Goal: Task Accomplishment & Management: Manage account settings

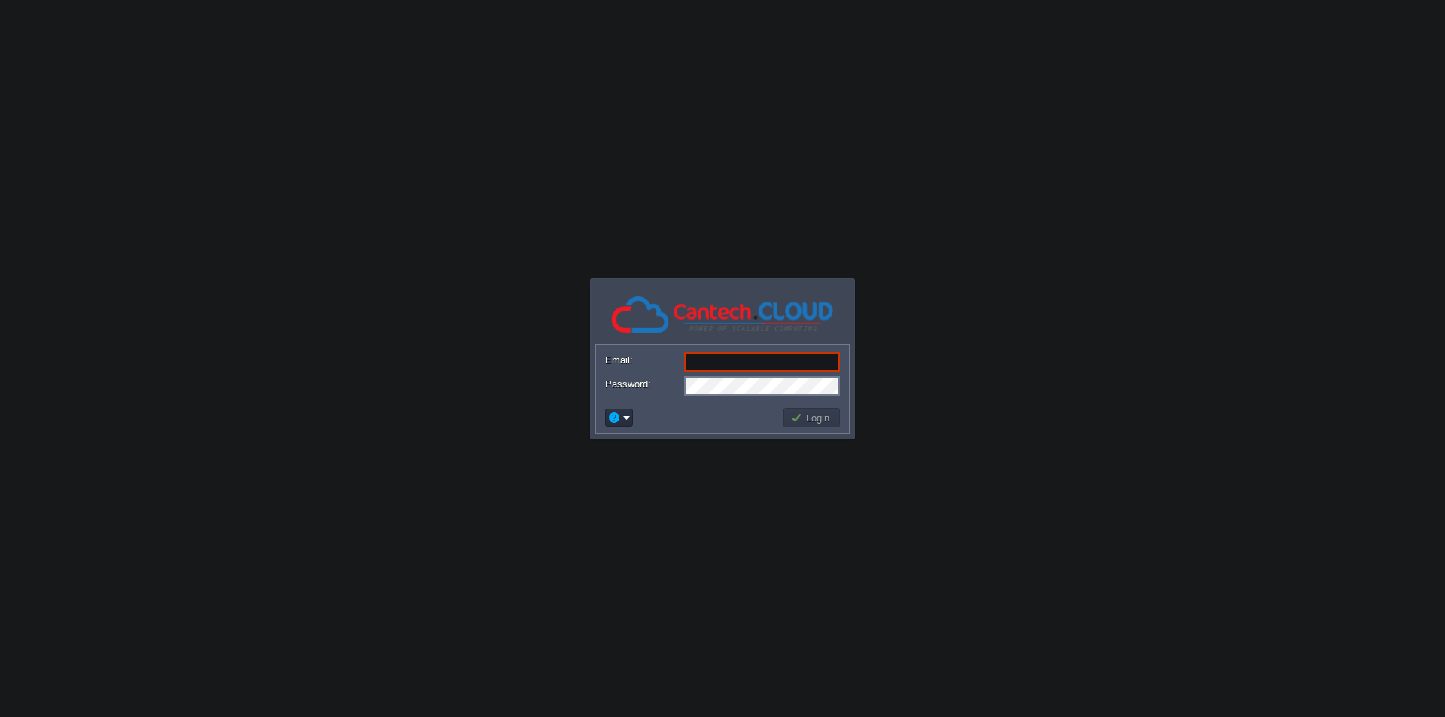
click at [716, 365] on input "Email:" at bounding box center [762, 362] width 156 height 20
paste input "[EMAIL_ADDRESS][DOMAIN_NAME]"
type input "[EMAIL_ADDRESS][DOMAIN_NAME]"
click at [801, 415] on button "Login" at bounding box center [812, 418] width 44 height 14
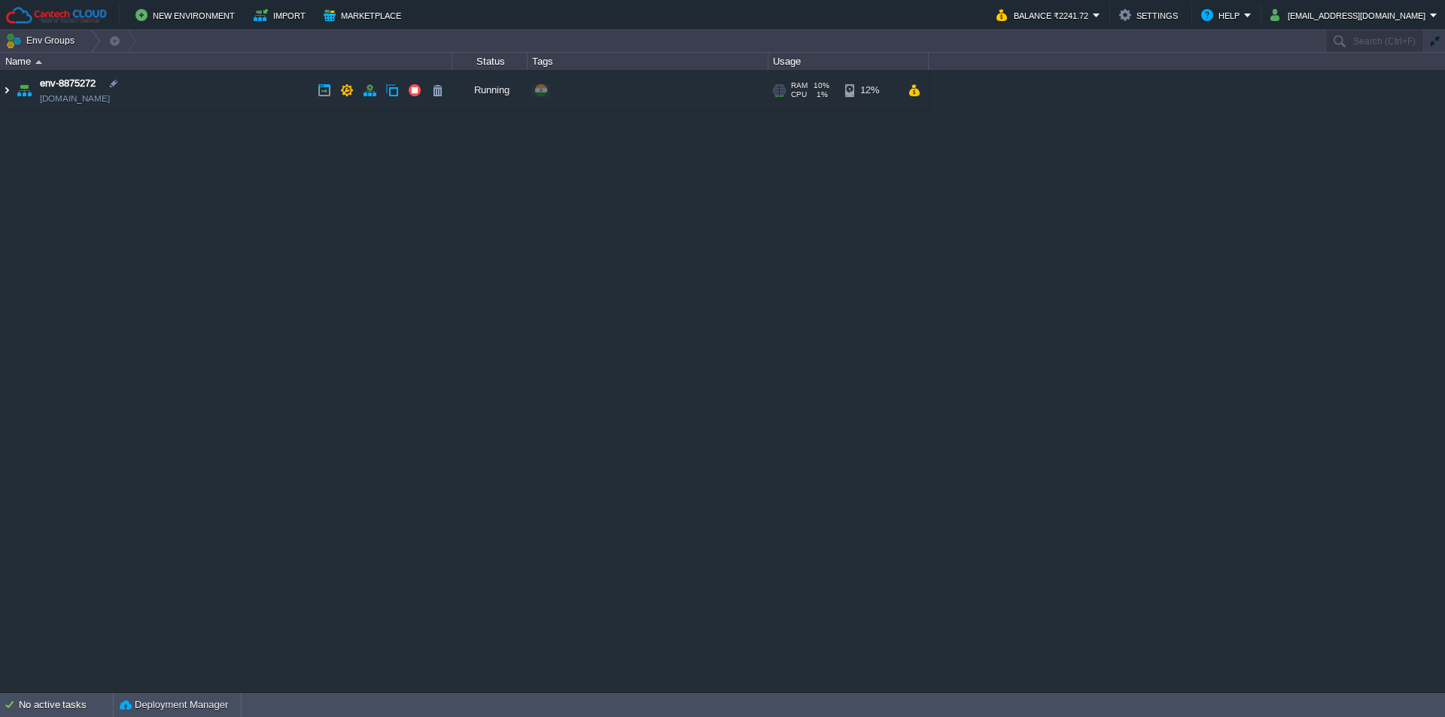
click at [7, 93] on img at bounding box center [7, 90] width 12 height 41
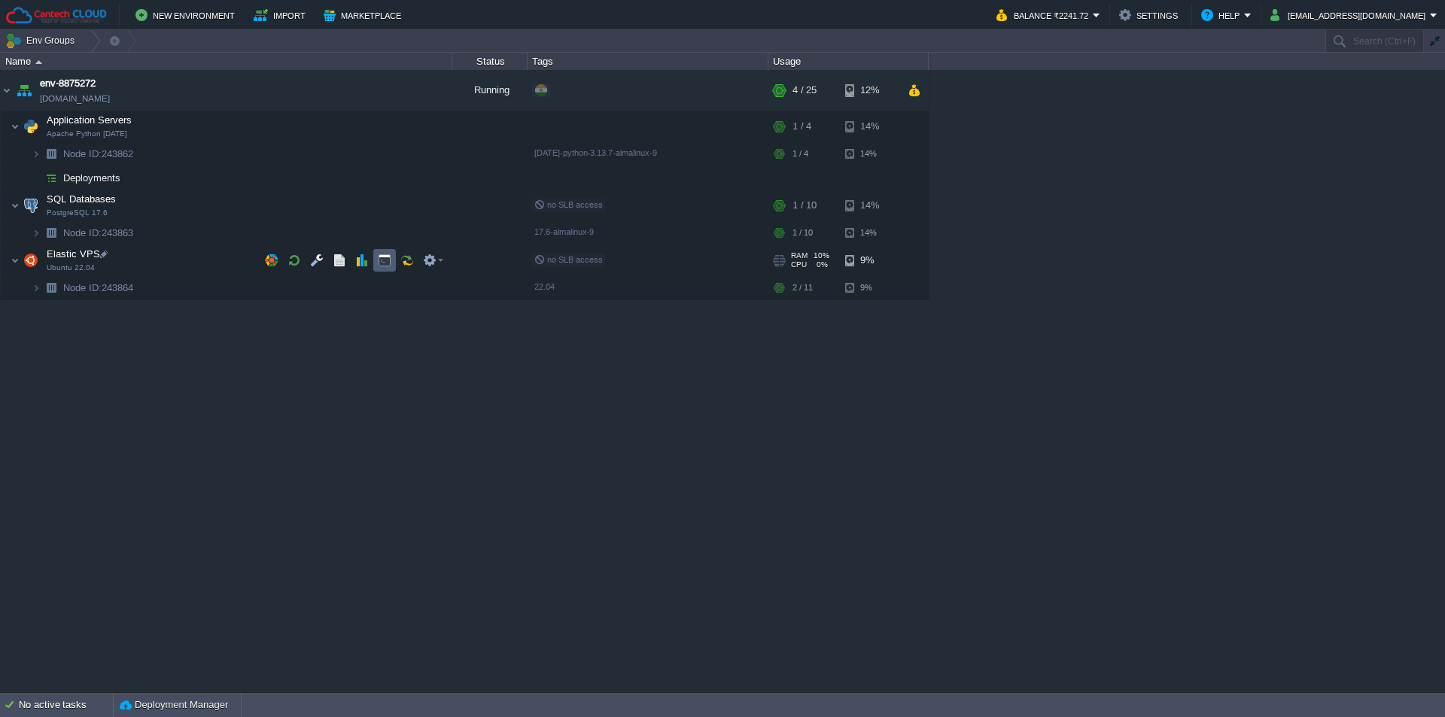
click at [375, 259] on td at bounding box center [384, 260] width 23 height 23
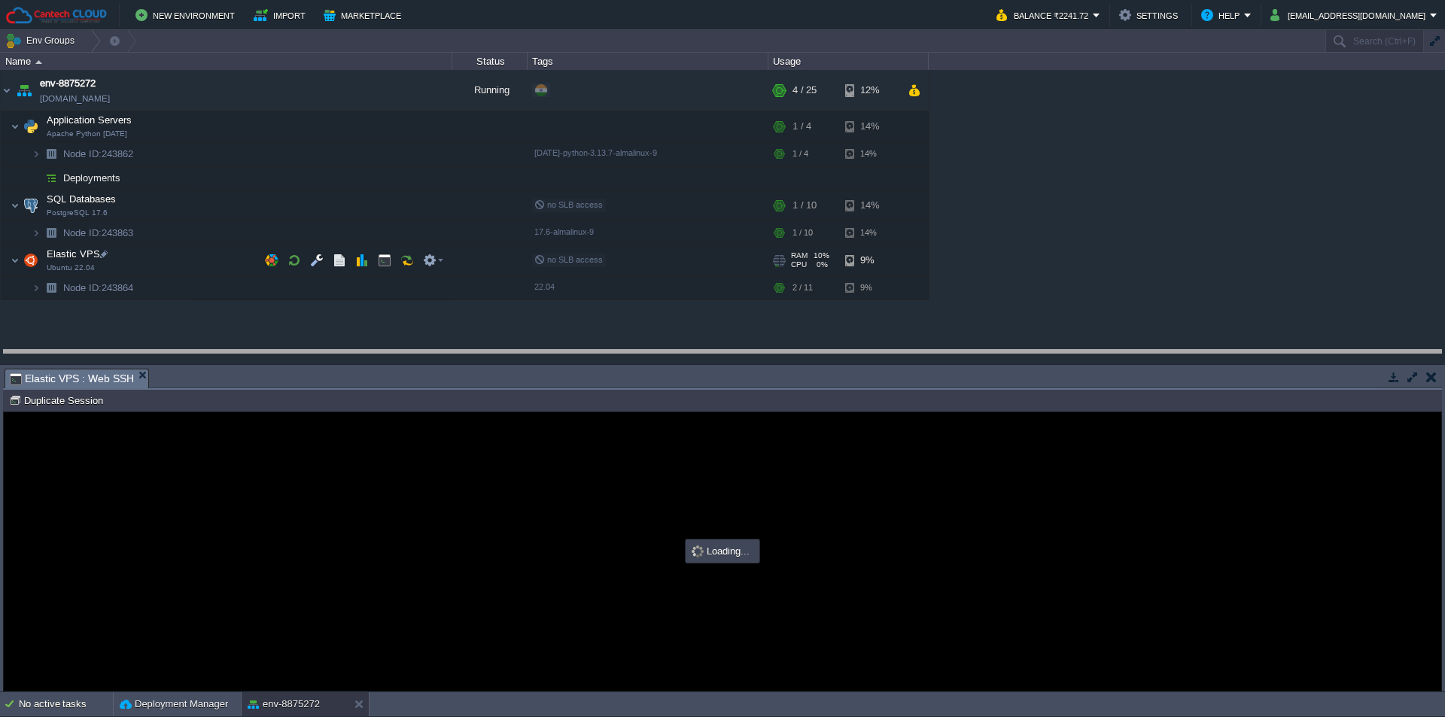
drag, startPoint x: 242, startPoint y: 385, endPoint x: 231, endPoint y: 354, distance: 33.6
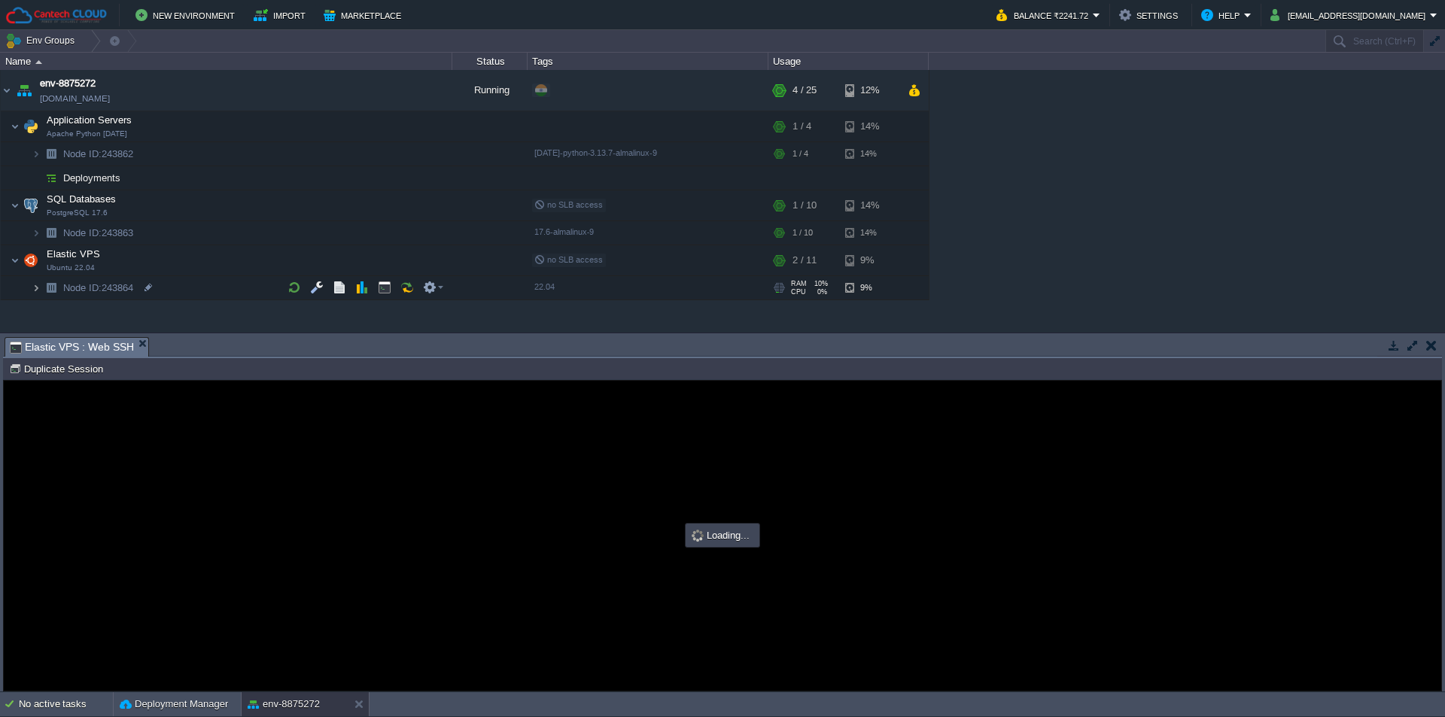
click at [35, 288] on img at bounding box center [36, 287] width 9 height 23
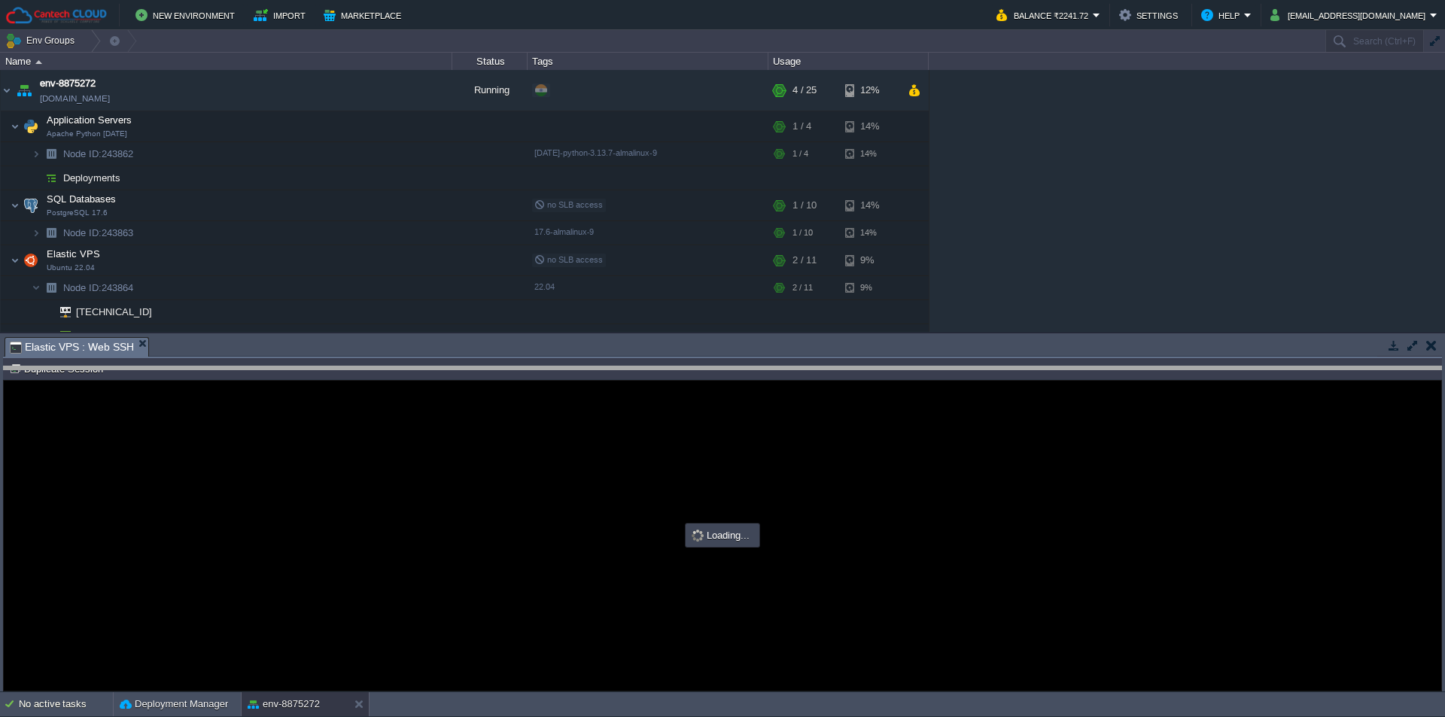
drag, startPoint x: 248, startPoint y: 340, endPoint x: 266, endPoint y: 400, distance: 62.6
click at [266, 400] on body "New Environment Import Marketplace Bonus ₹0.00 Upgrade Account Balance ₹2241.72…" at bounding box center [722, 358] width 1445 height 717
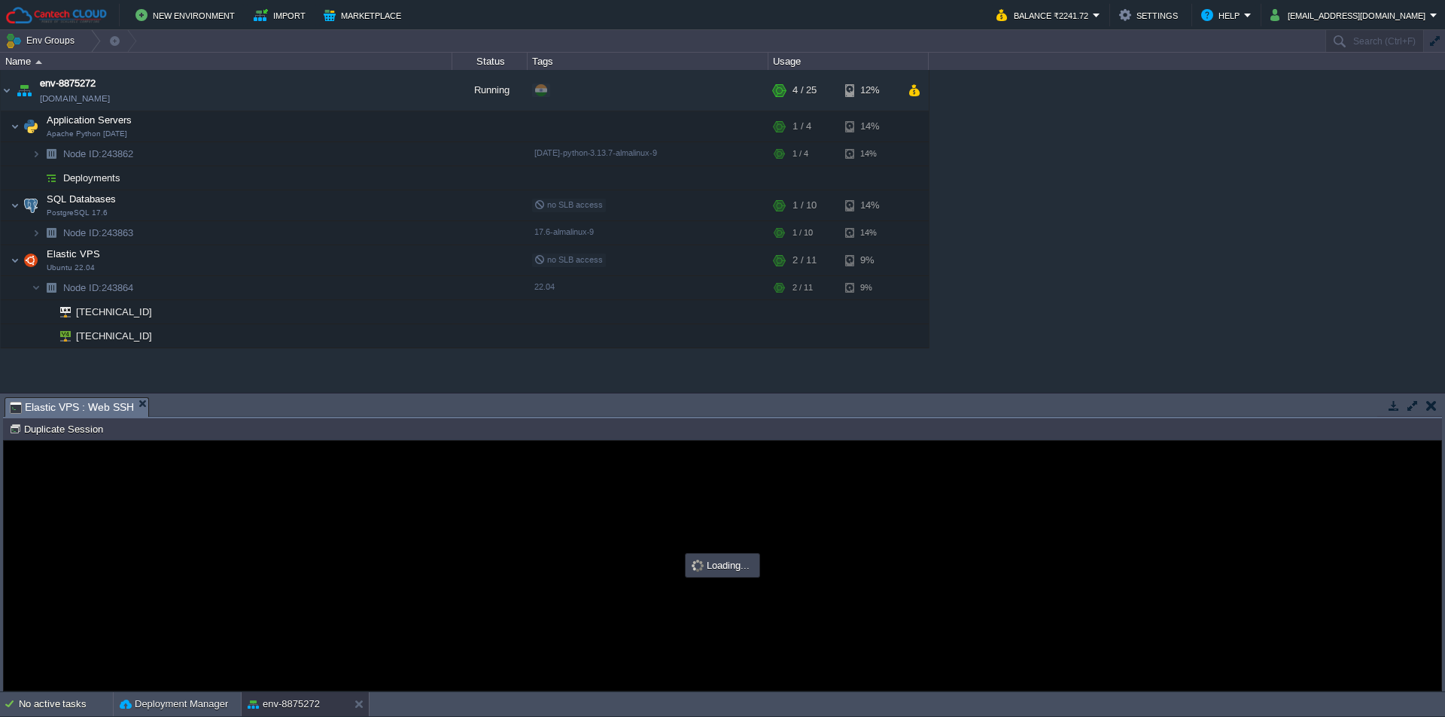
type input "#000000"
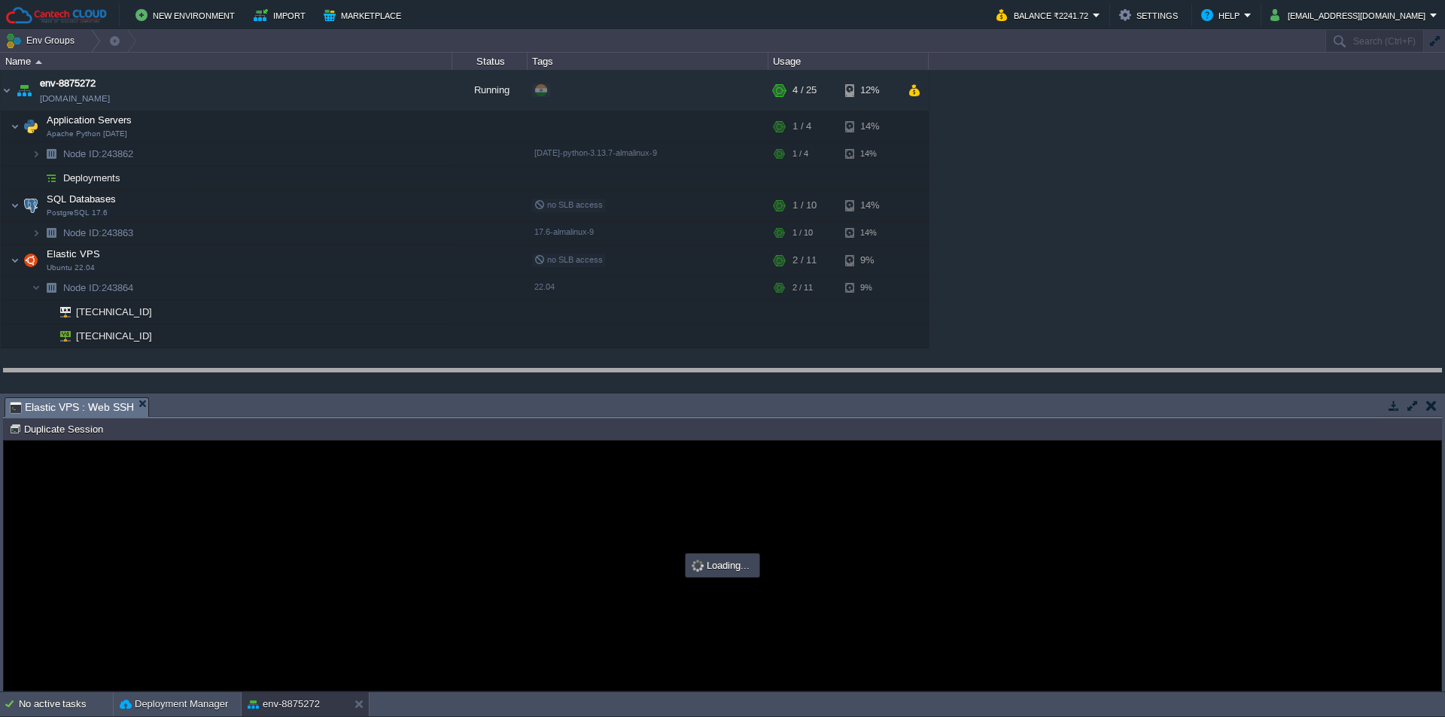
drag, startPoint x: 214, startPoint y: 411, endPoint x: 199, endPoint y: 378, distance: 36.4
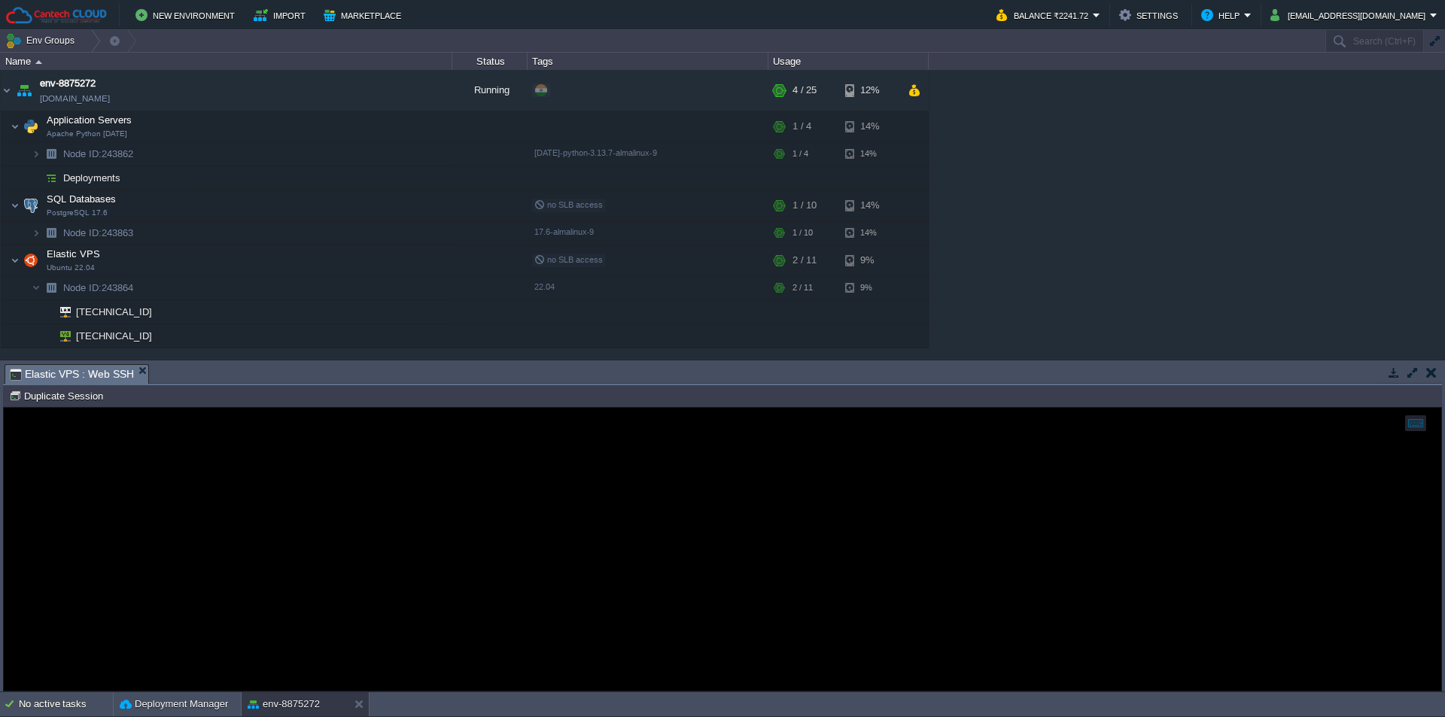
click at [126, 522] on div at bounding box center [722, 549] width 1437 height 283
click at [383, 285] on button "button" at bounding box center [385, 288] width 14 height 14
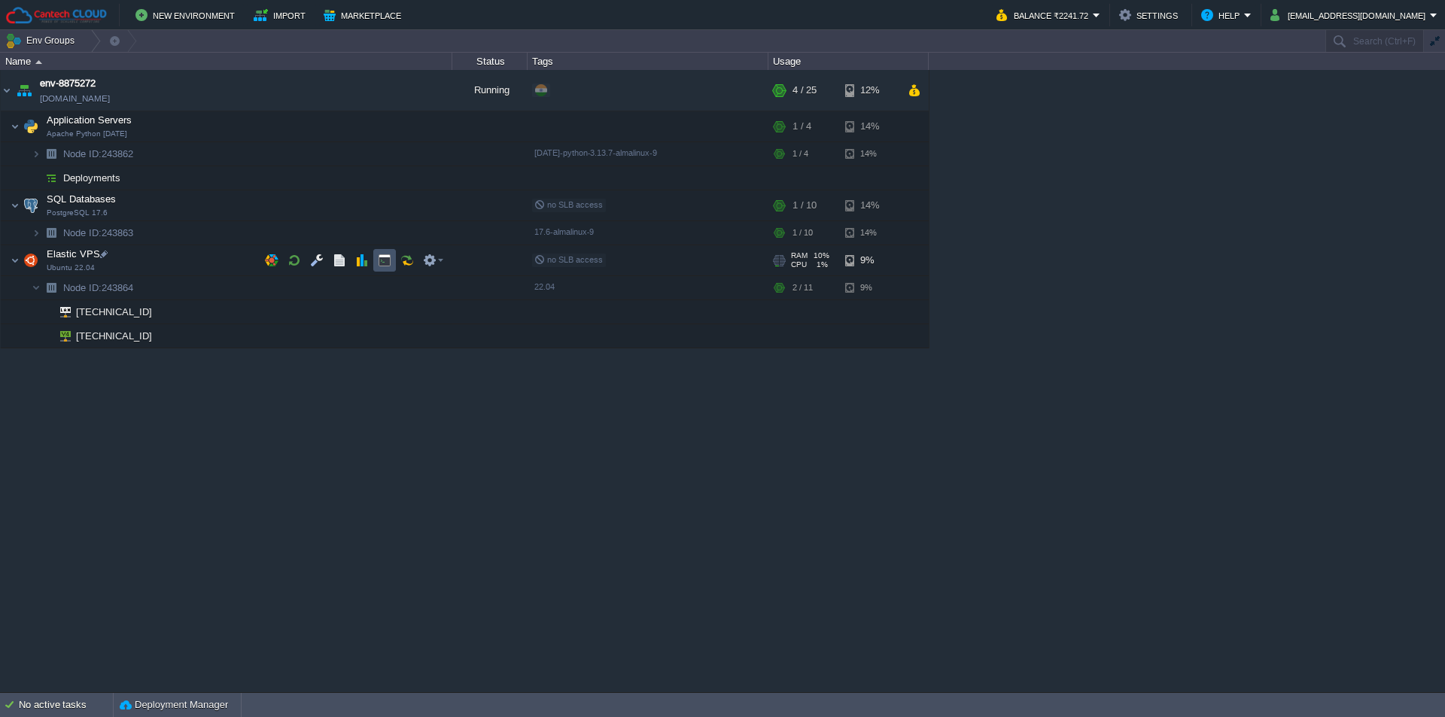
click at [379, 260] on button "button" at bounding box center [385, 261] width 14 height 14
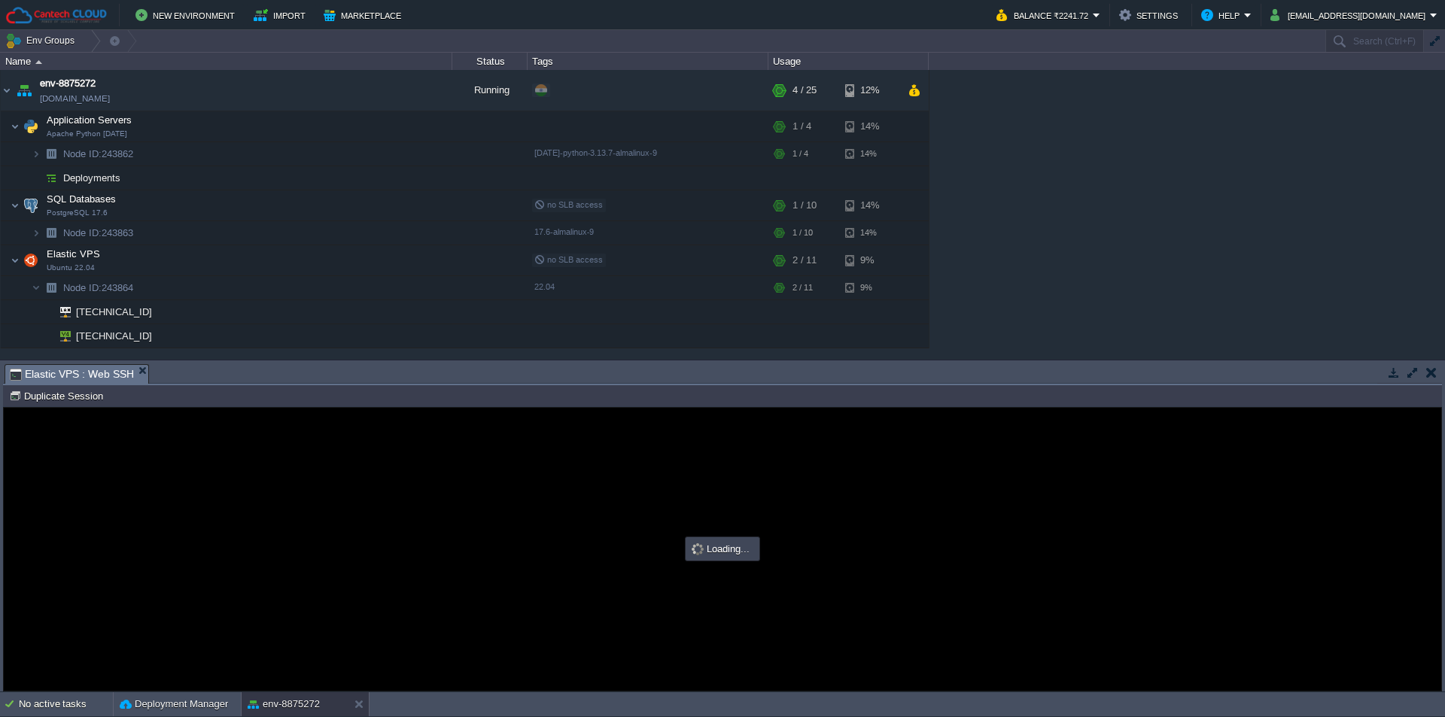
type input "#000000"
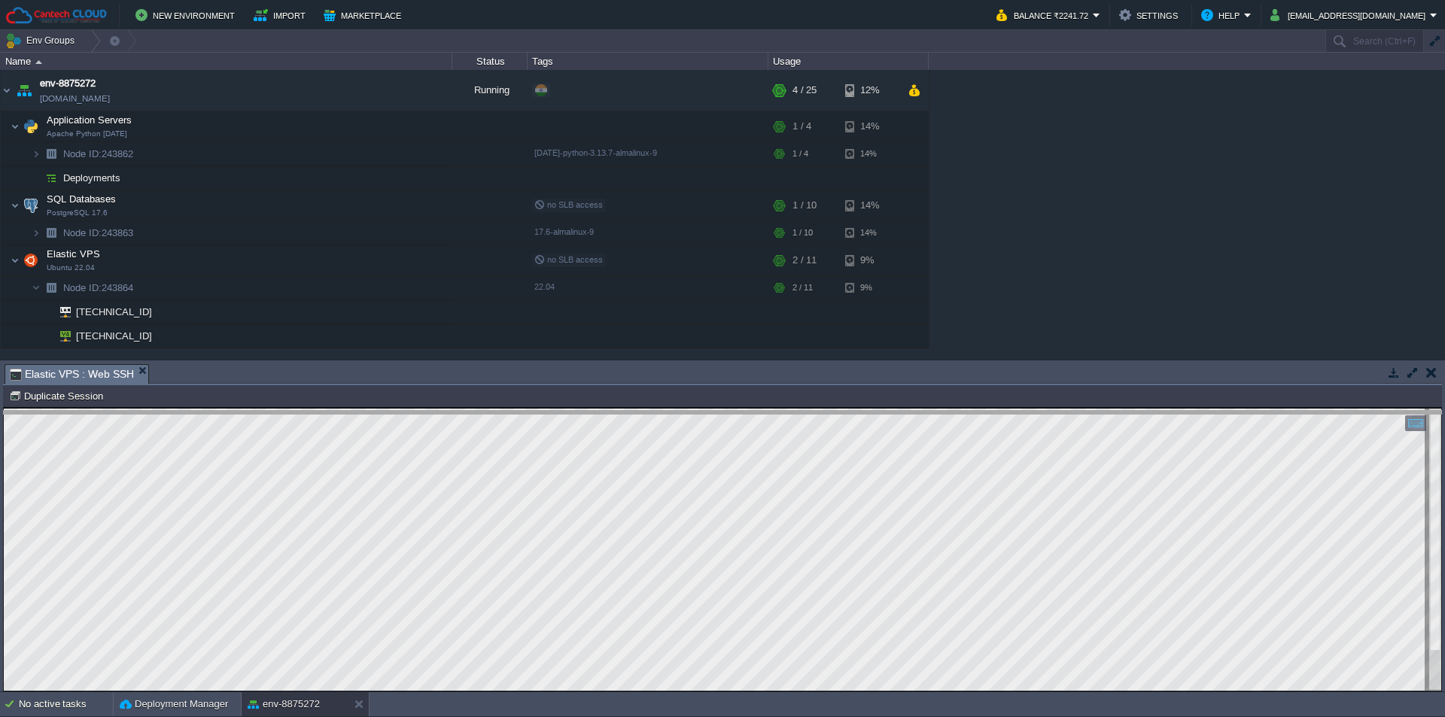
drag, startPoint x: 356, startPoint y: 370, endPoint x: 361, endPoint y: 387, distance: 18.1
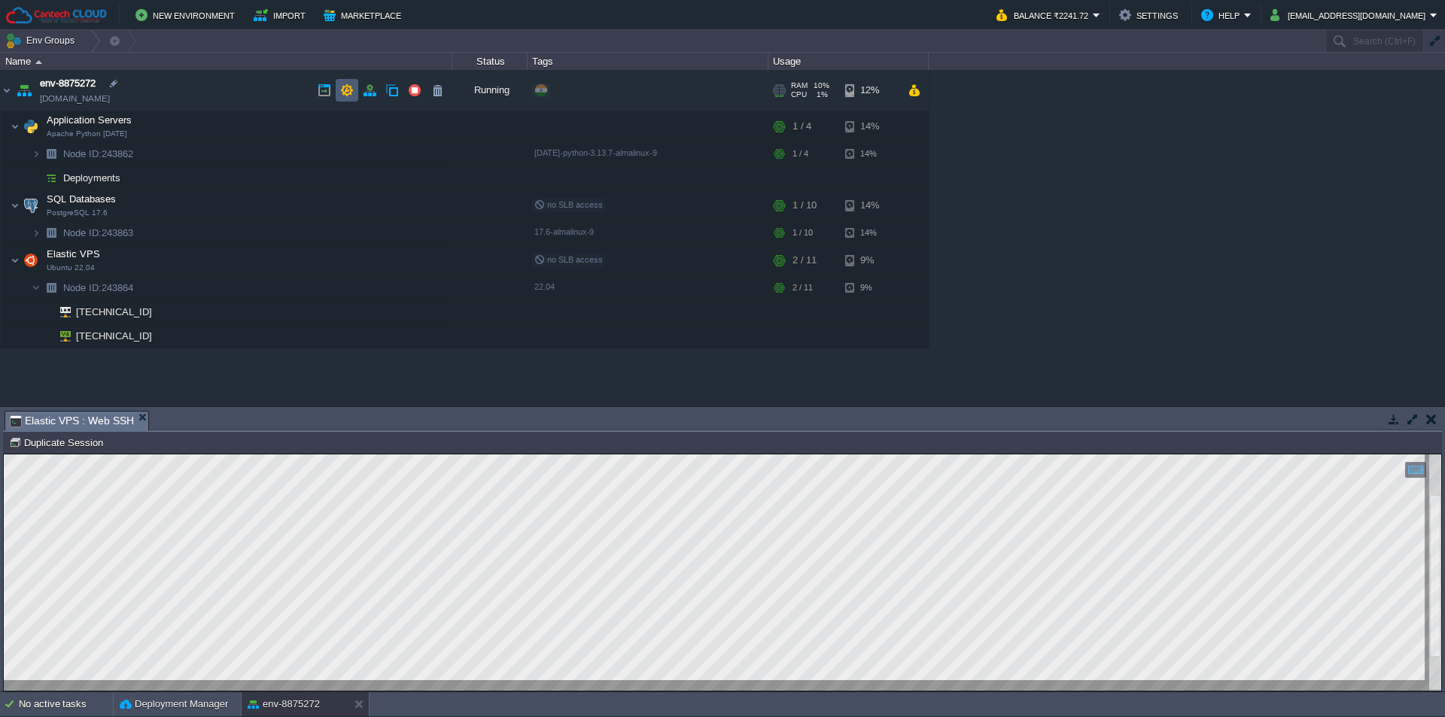
click at [343, 93] on button "button" at bounding box center [347, 91] width 14 height 14
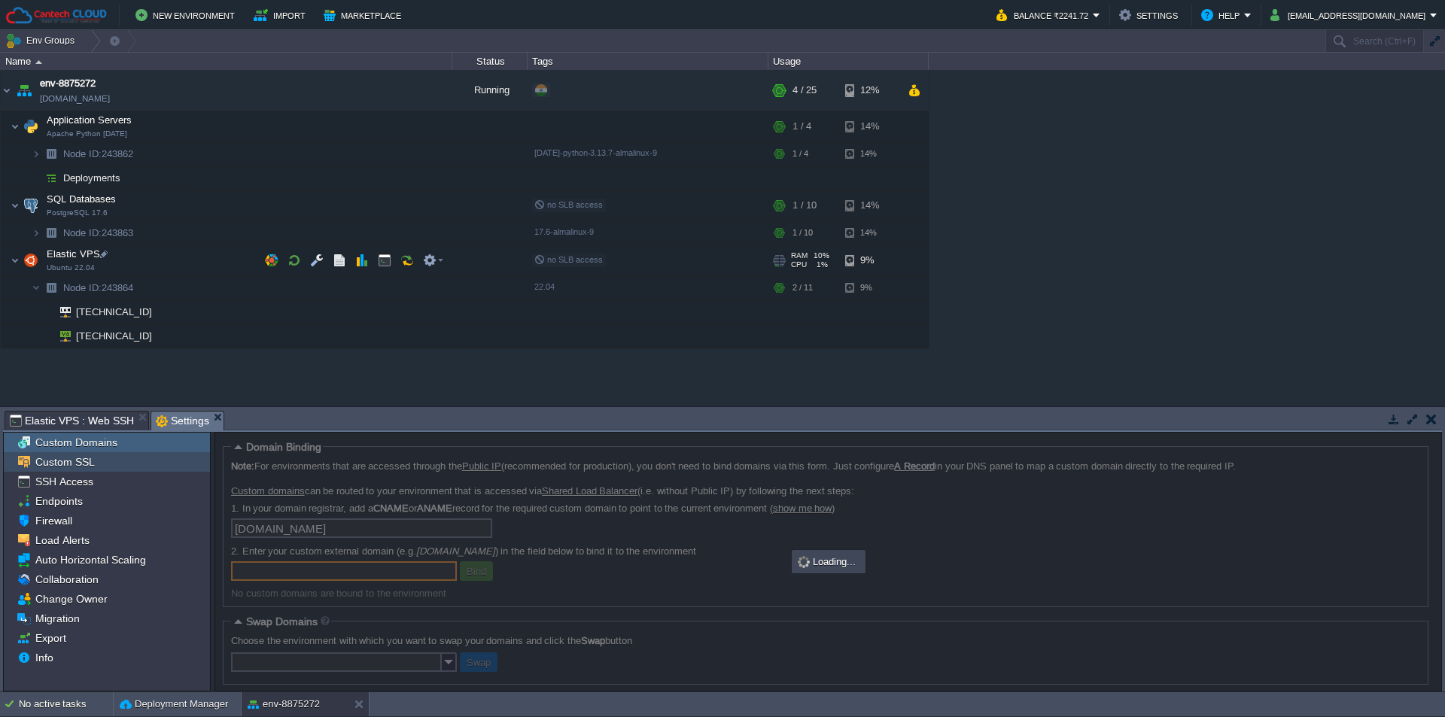
click at [73, 461] on span "Custom SSL" at bounding box center [64, 462] width 65 height 14
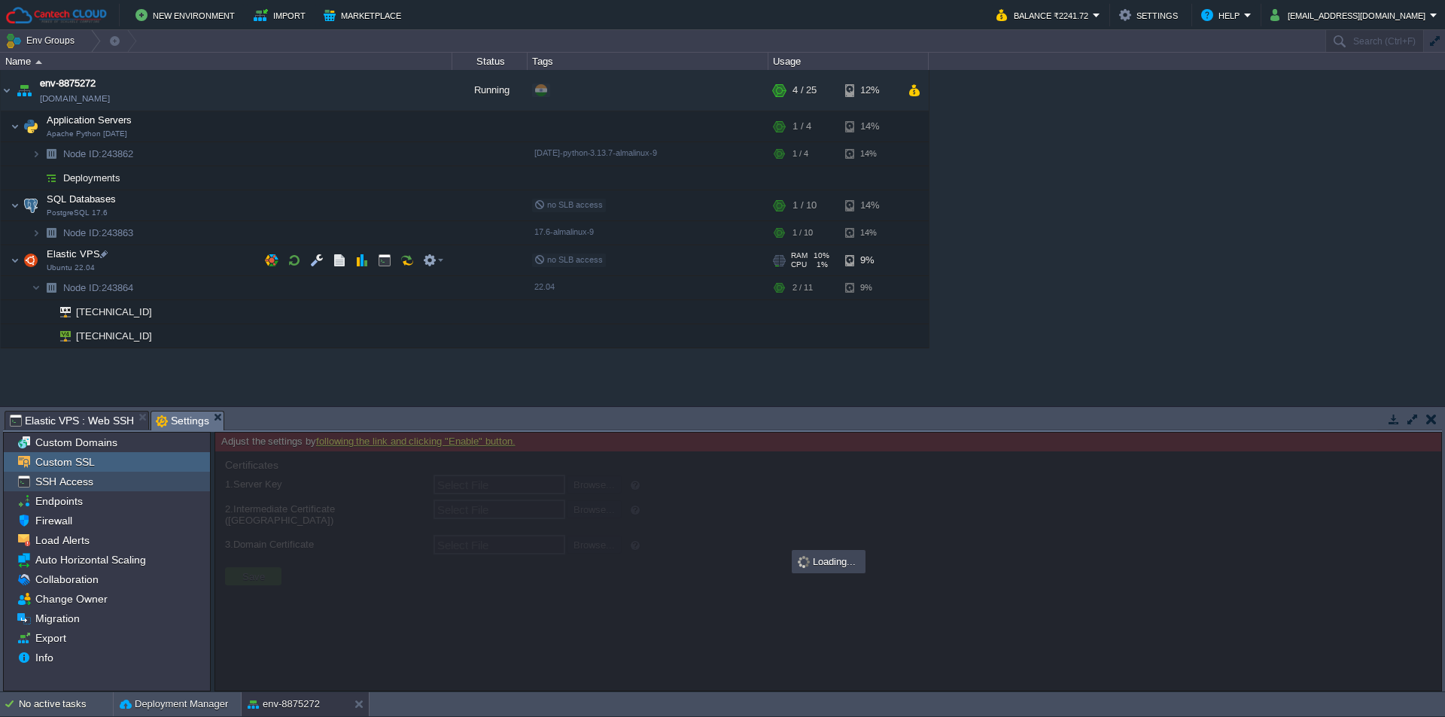
click at [73, 473] on div "SSH Access" at bounding box center [107, 482] width 206 height 20
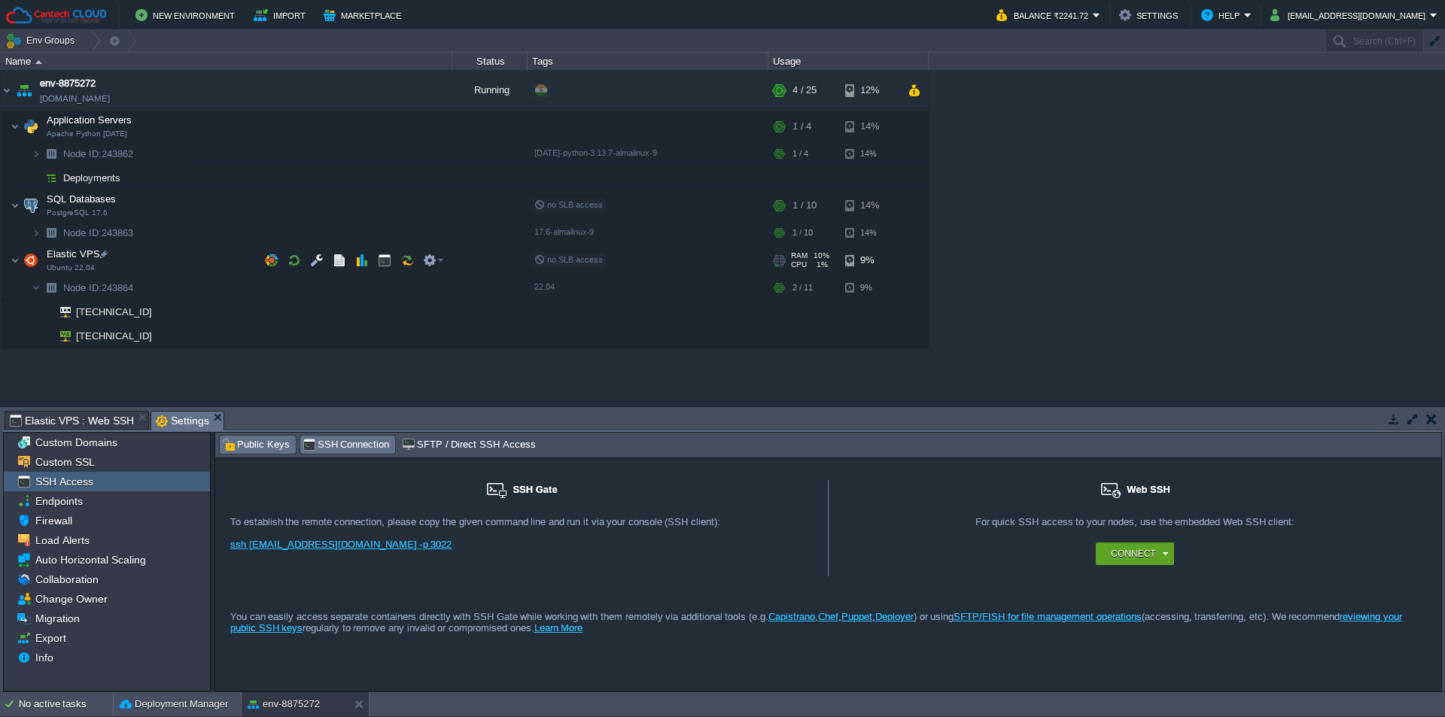
click at [227, 437] on div "Public Keys" at bounding box center [258, 445] width 76 height 18
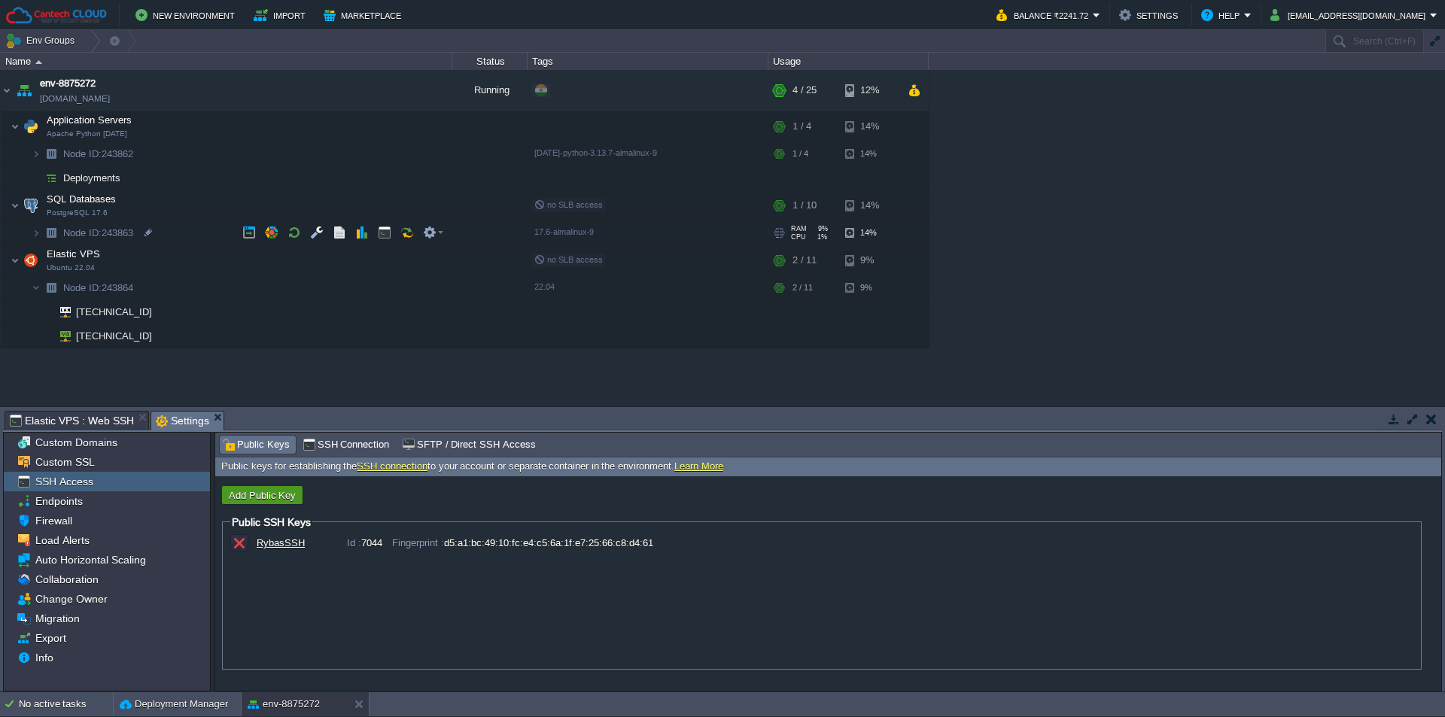
click at [286, 489] on button "Add Public Key" at bounding box center [262, 495] width 76 height 14
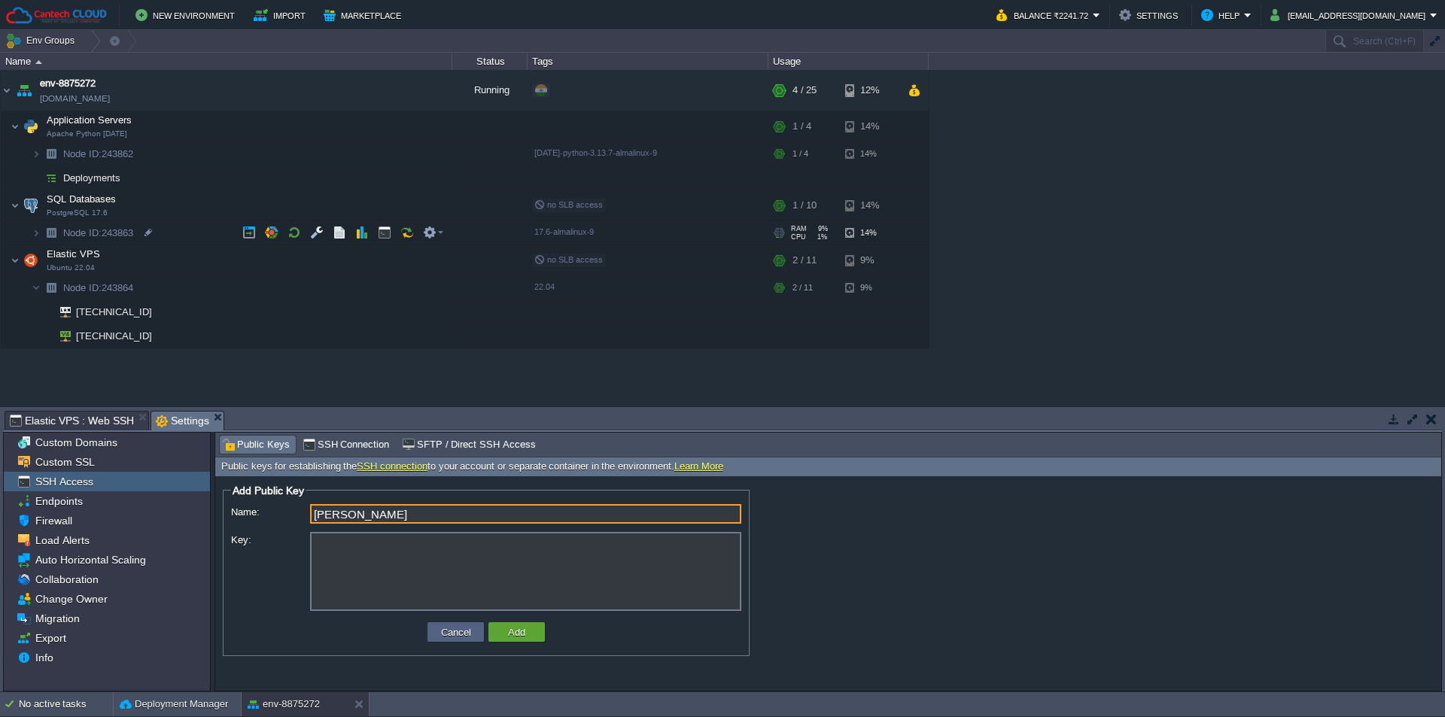
type input "[PERSON_NAME]"
click at [385, 574] on textarea "Key:" at bounding box center [525, 571] width 431 height 79
paste textarea "ssh-ed25519 AAAAC3NzaC1lZDI1NTE5AAAAIFijpOo4kCMehLqElQpLgId1GQAOcHKeuLFWPGyE96O…"
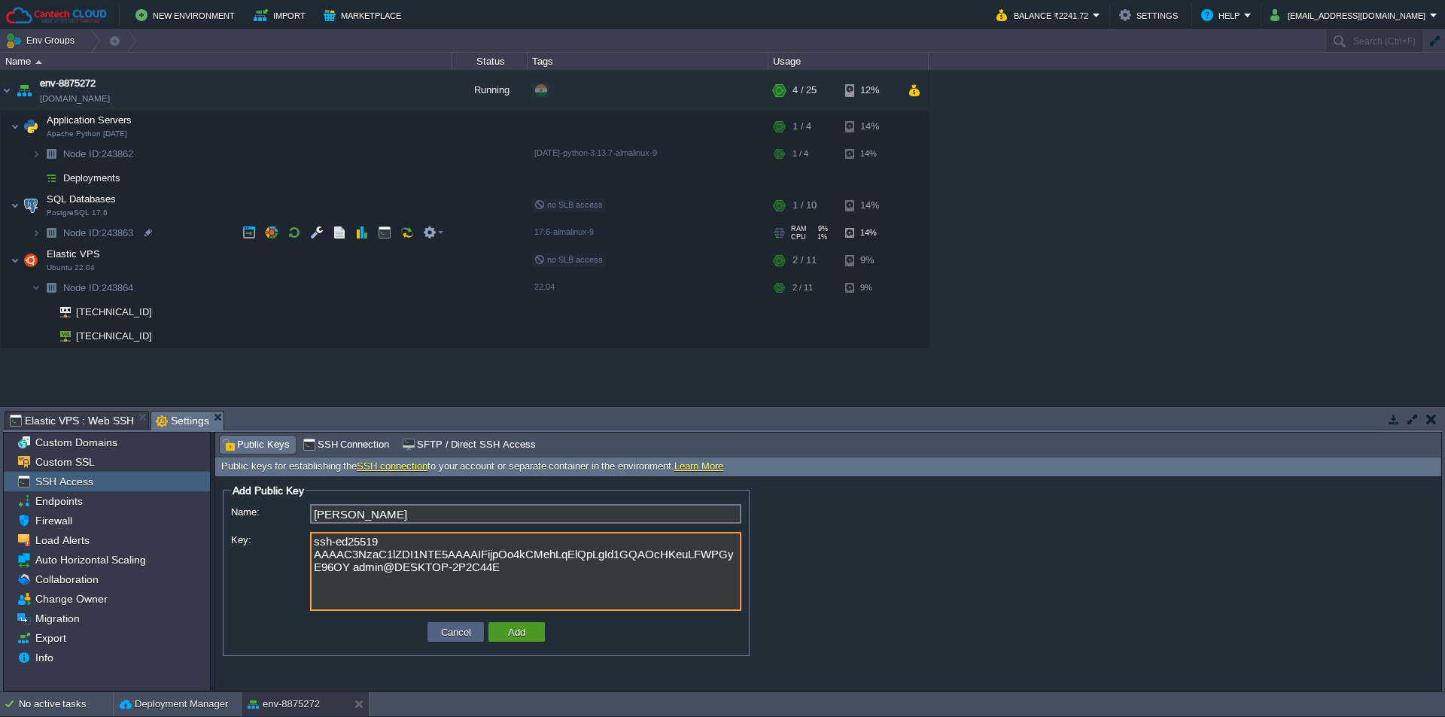
type textarea "ssh-ed25519 AAAAC3NzaC1lZDI1NTE5AAAAIFijpOo4kCMehLqElQpLgId1GQAOcHKeuLFWPGyE96O…"
click at [523, 634] on button "Add" at bounding box center [516, 632] width 26 height 14
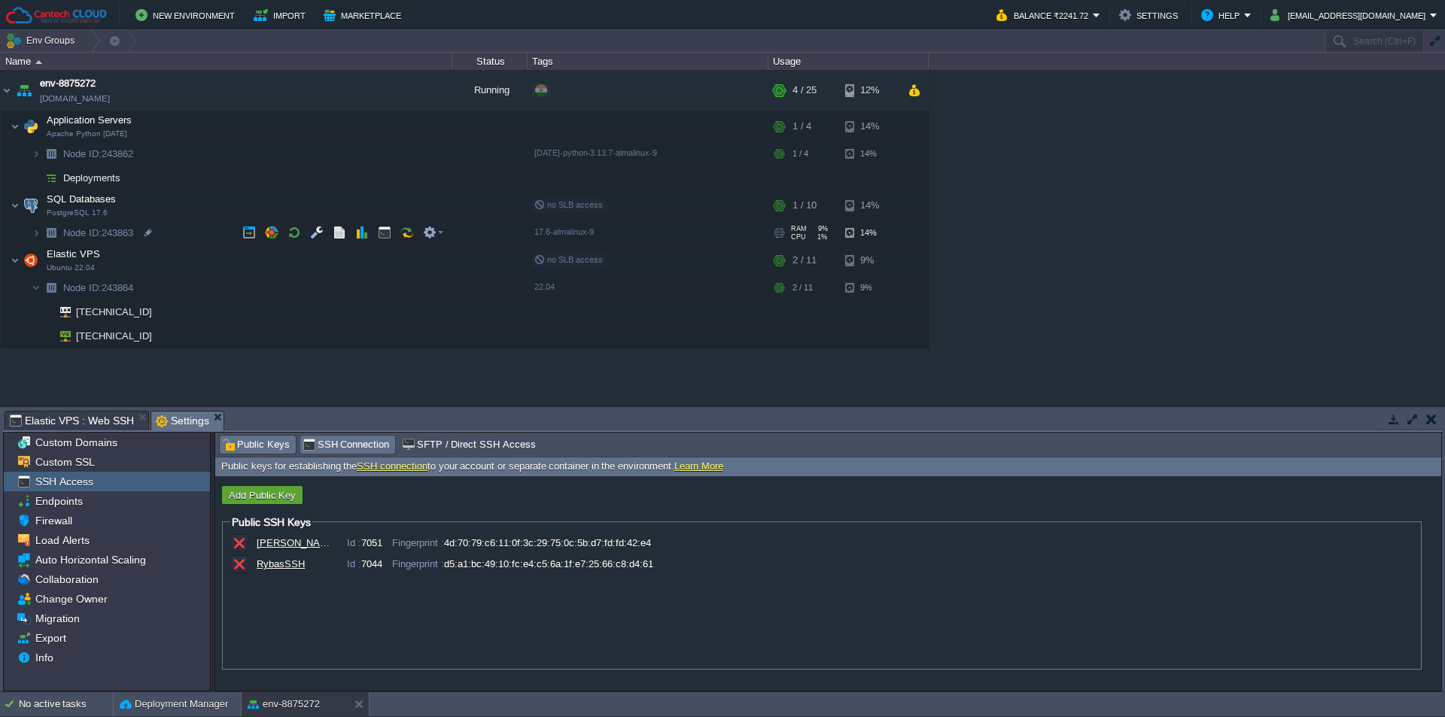
click at [360, 447] on span "SSH Connection" at bounding box center [346, 445] width 87 height 17
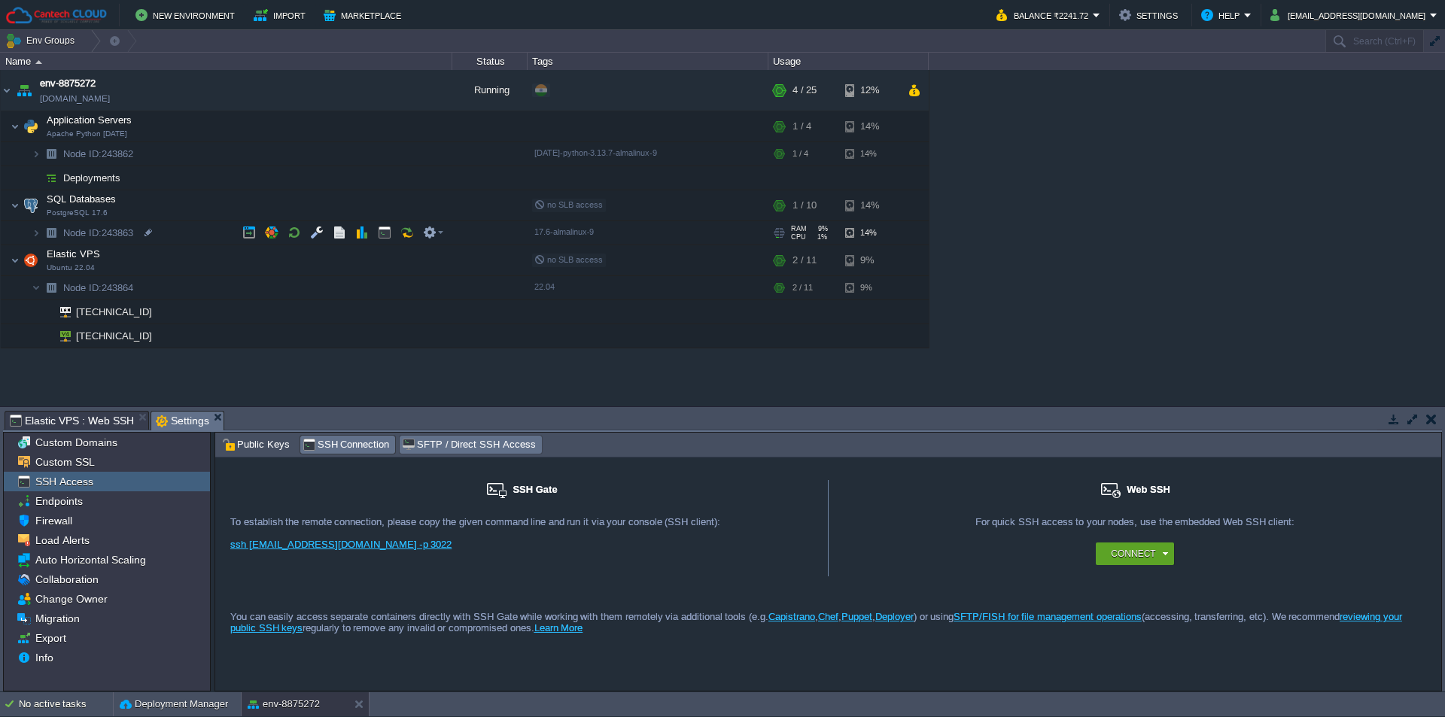
click at [460, 443] on span "SFTP / Direct SSH Access" at bounding box center [468, 445] width 133 height 17
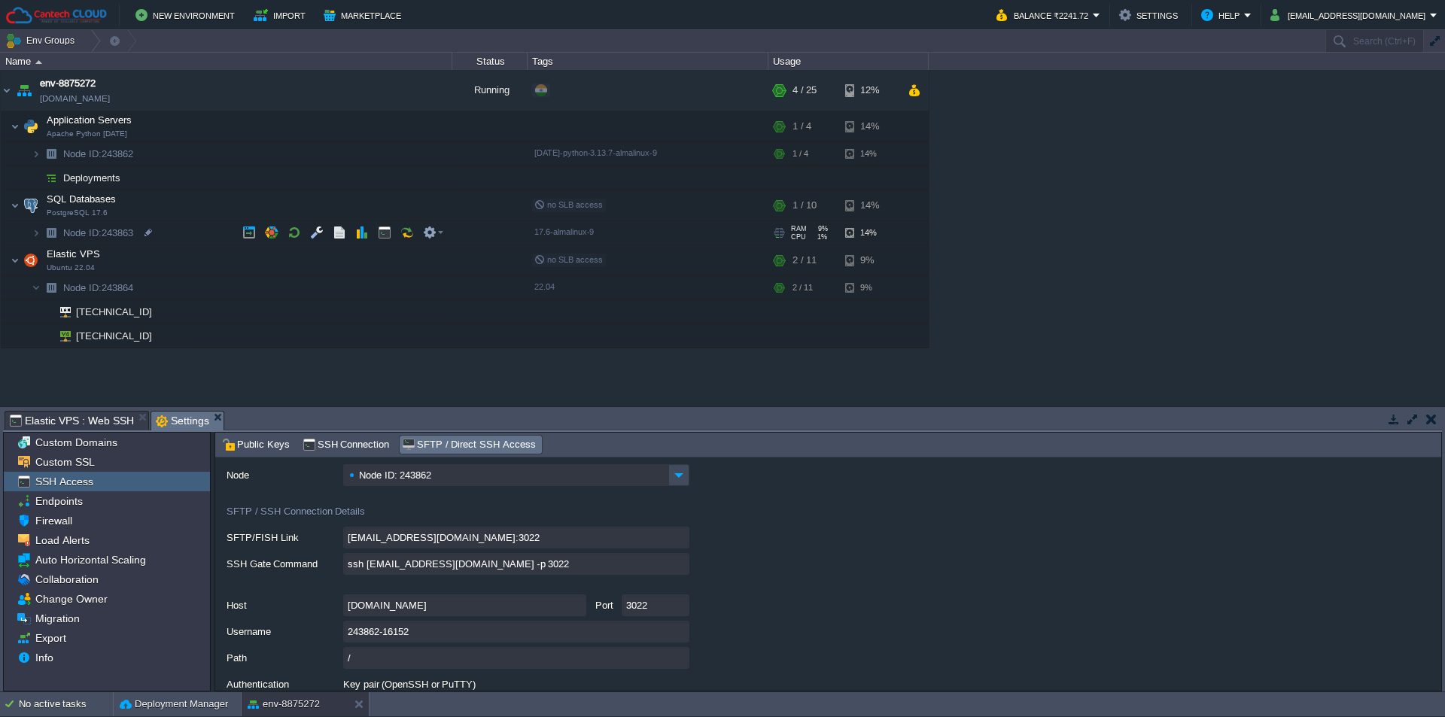
scroll to position [99, 0]
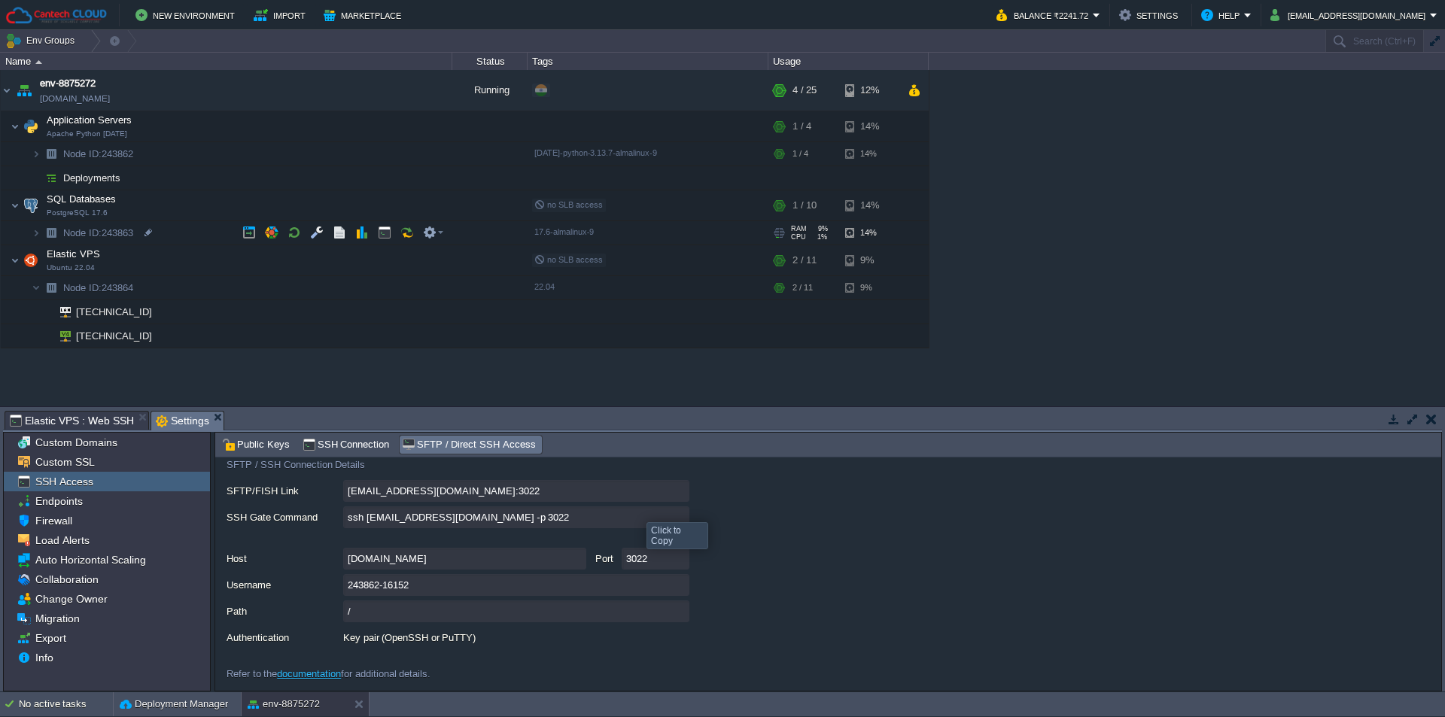
click at [676, 518] on input "ssh [EMAIL_ADDRESS][DOMAIN_NAME] -p 3022" at bounding box center [516, 517] width 346 height 22
click at [1167, 325] on div "env-8875272 [DOMAIN_NAME] Running + Add to Env Group RAM 10% CPU 1% 4 / 25 12% …" at bounding box center [722, 238] width 1445 height 336
click at [270, 266] on button "button" at bounding box center [272, 261] width 14 height 14
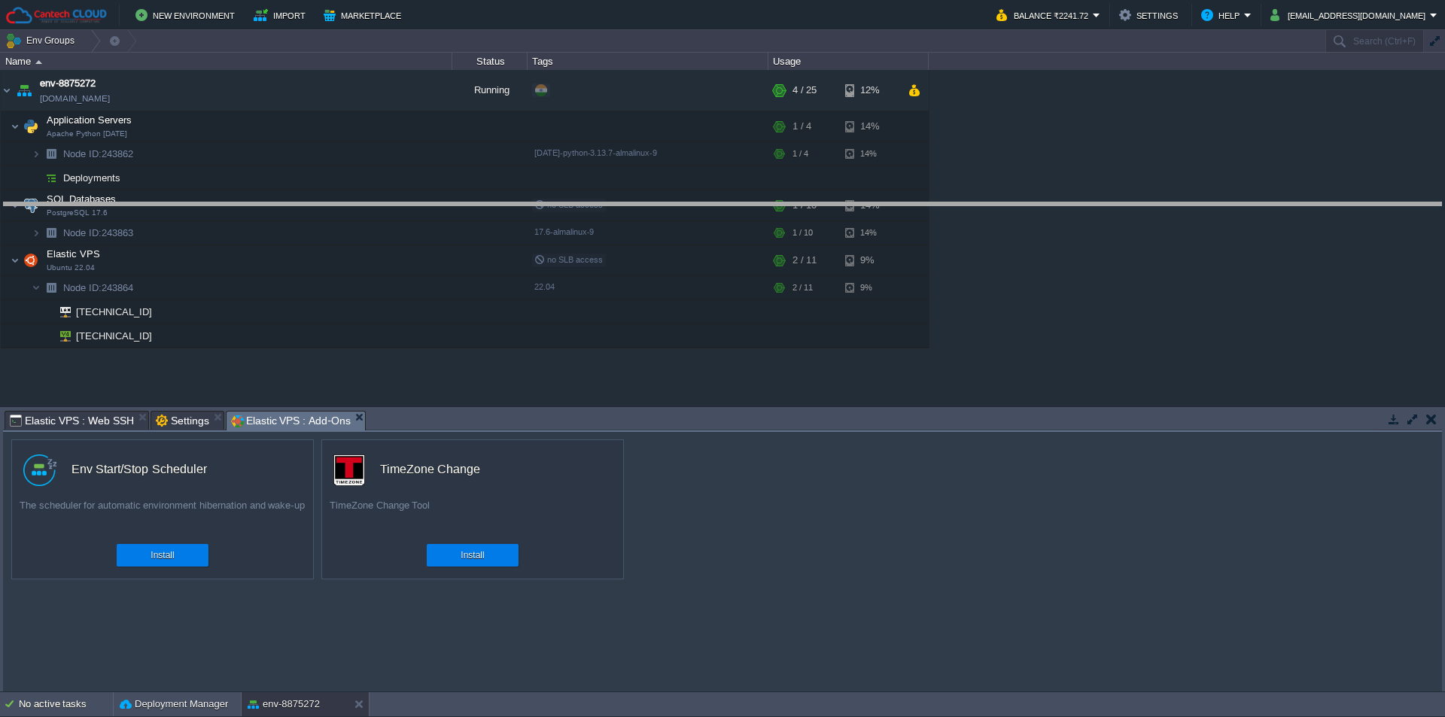
drag, startPoint x: 516, startPoint y: 428, endPoint x: 516, endPoint y: 220, distance: 208.5
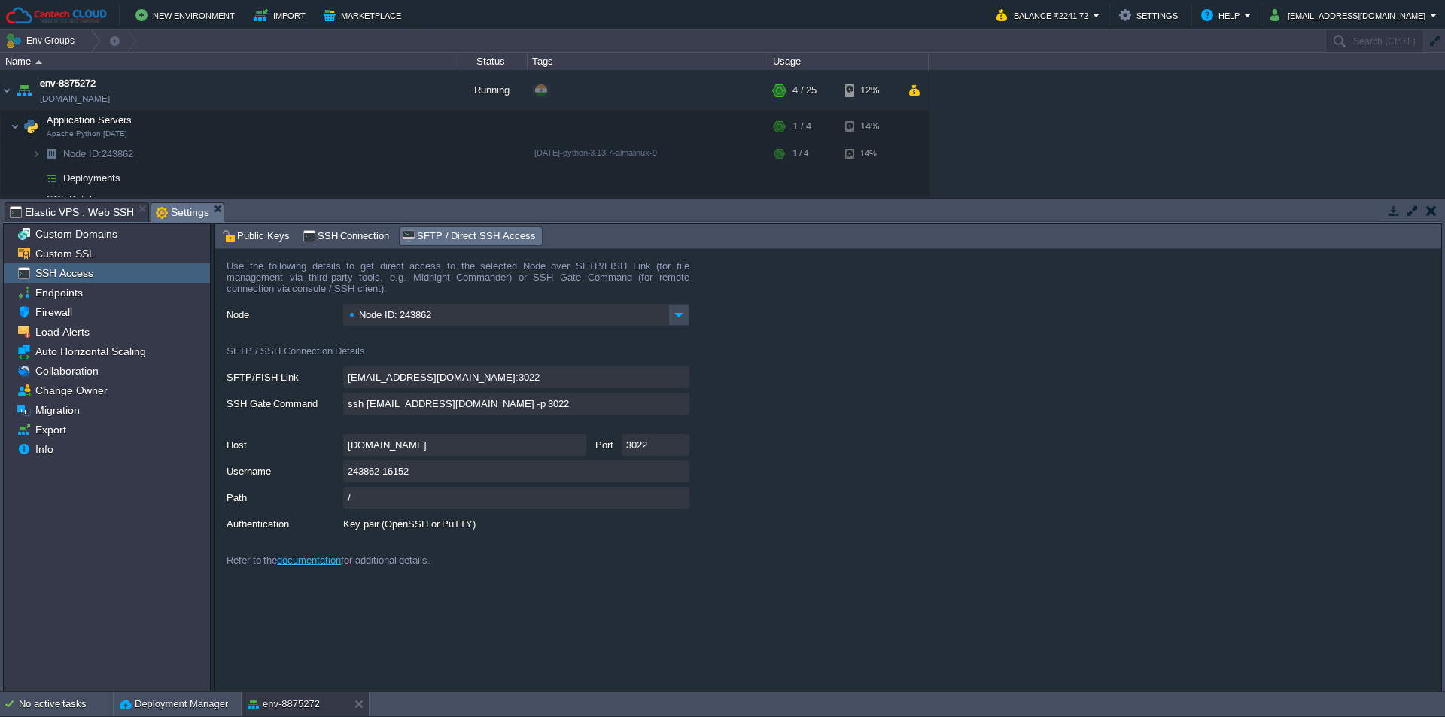
scroll to position [0, 0]
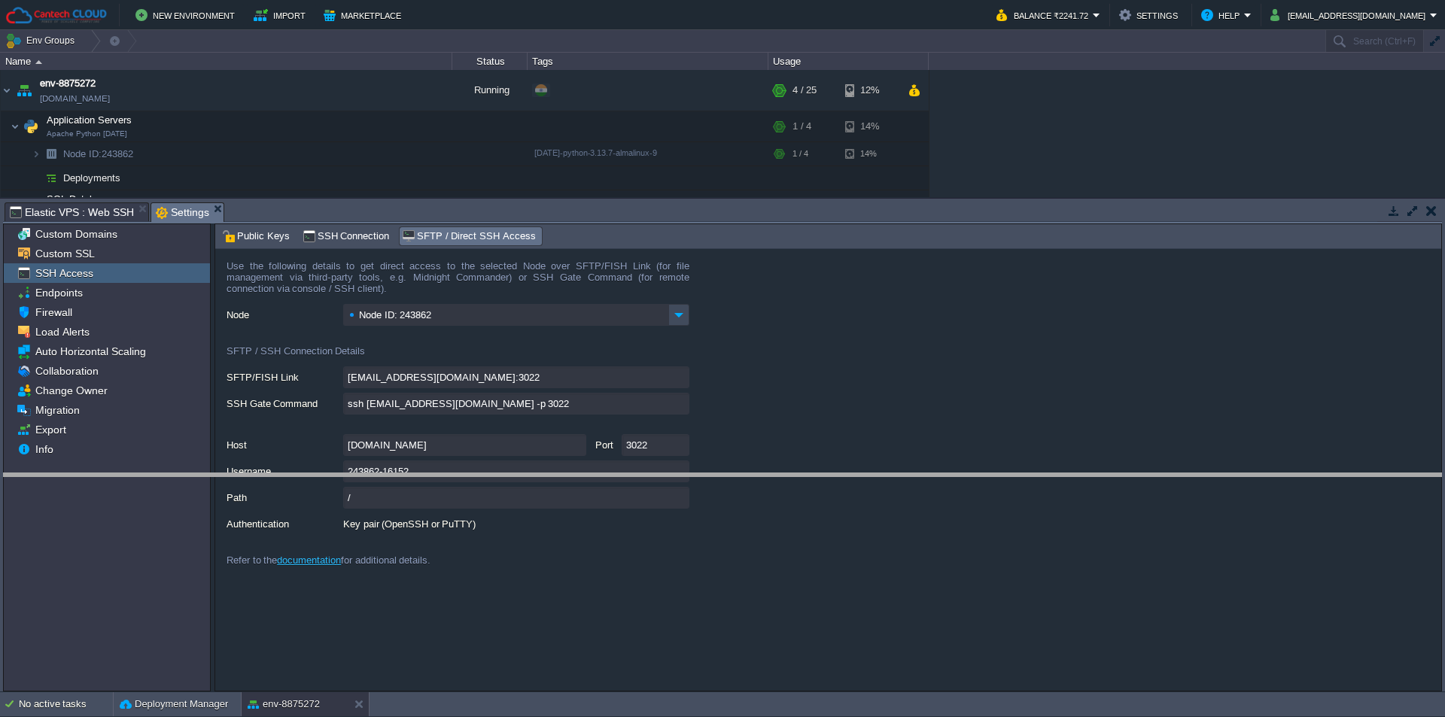
drag, startPoint x: 1197, startPoint y: 204, endPoint x: 1203, endPoint y: 479, distance: 274.8
click at [1203, 479] on body "New Environment Import Marketplace Bonus ₹0.00 Upgrade Account Balance ₹2241.72…" at bounding box center [722, 358] width 1445 height 717
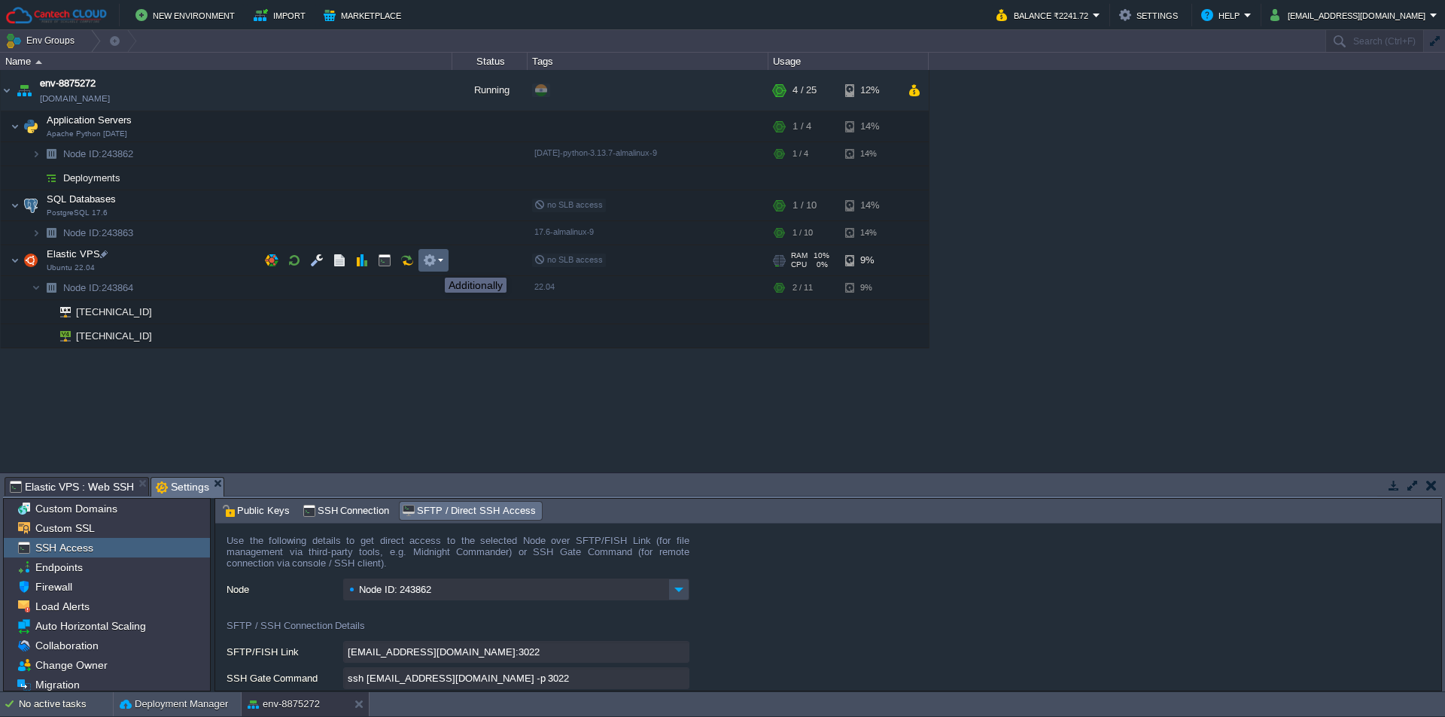
click at [433, 264] on button "button" at bounding box center [430, 261] width 14 height 14
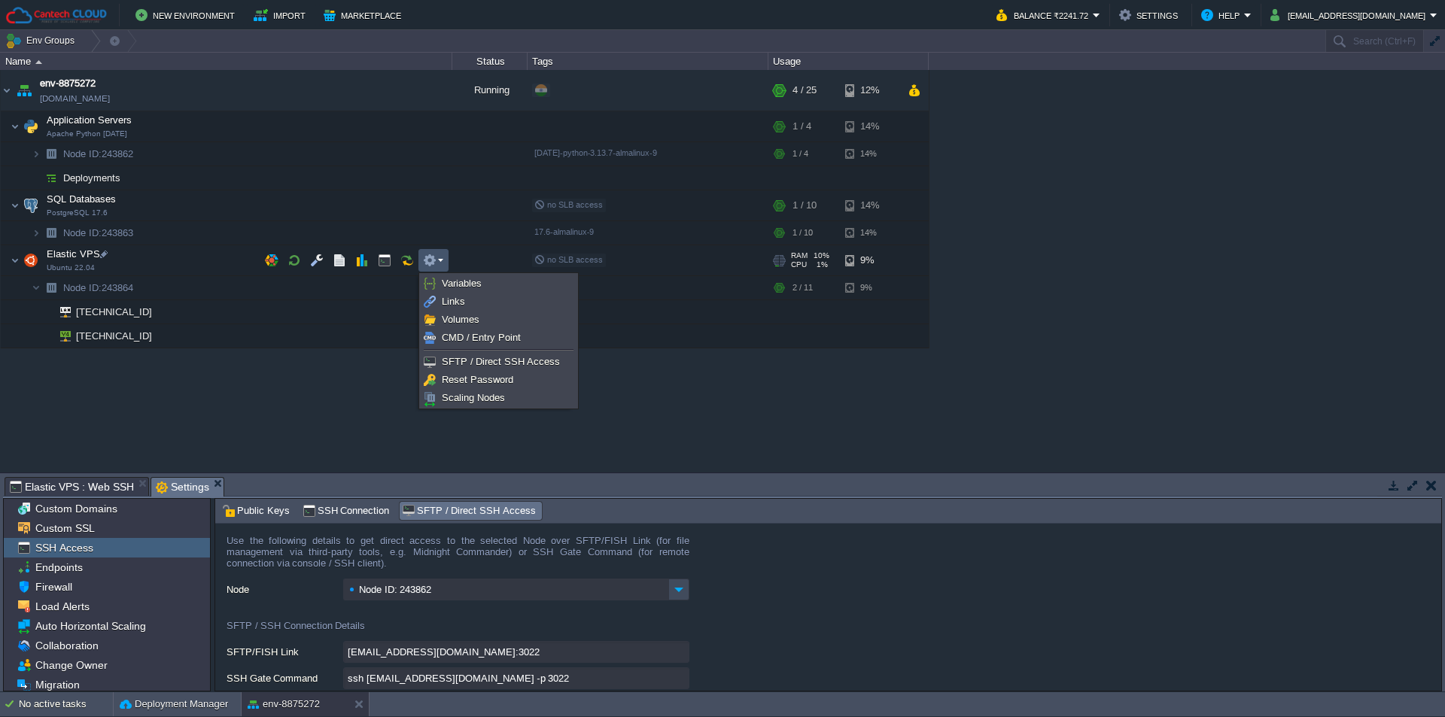
click at [325, 386] on div "env-8875272 [DOMAIN_NAME] Running + Add to Env Group RAM 10% CPU 1% 4 / 25 12% …" at bounding box center [722, 271] width 1445 height 402
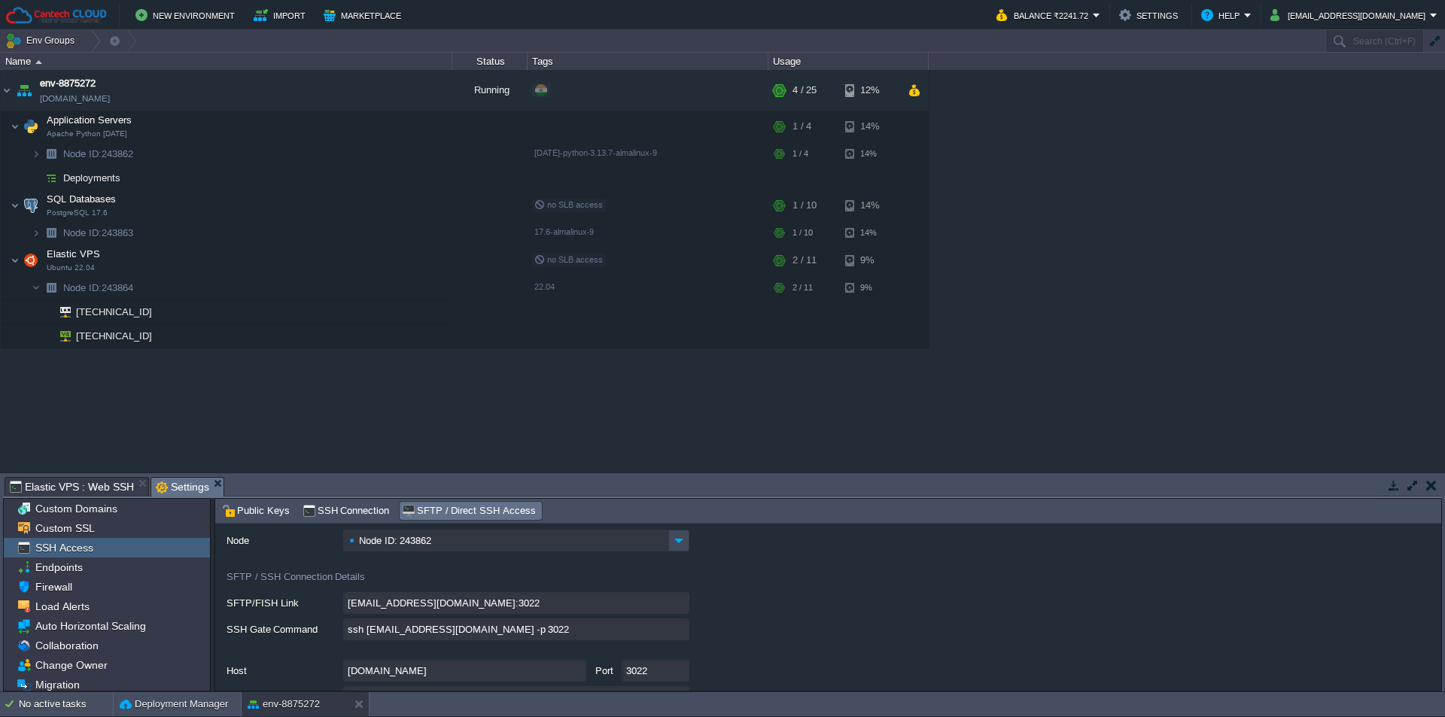
scroll to position [151, 0]
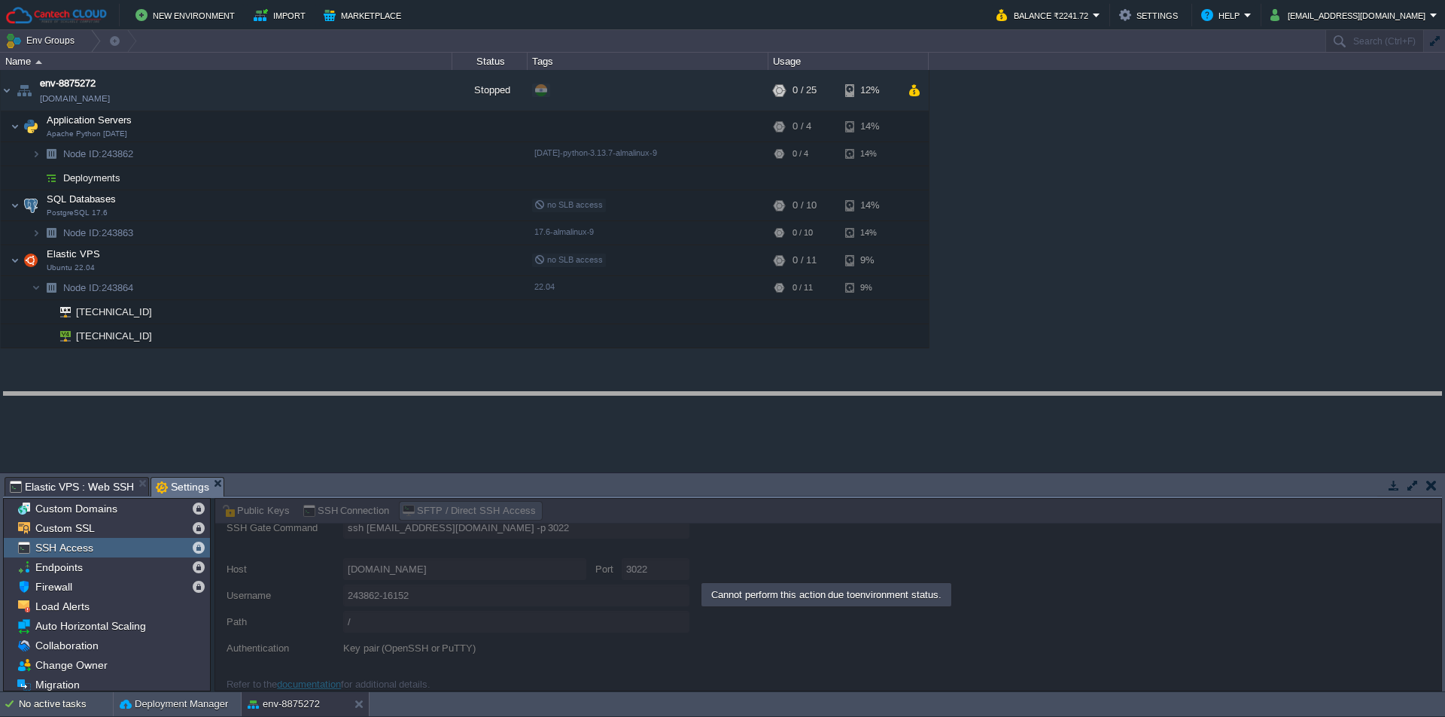
drag, startPoint x: 356, startPoint y: 484, endPoint x: 365, endPoint y: 399, distance: 85.5
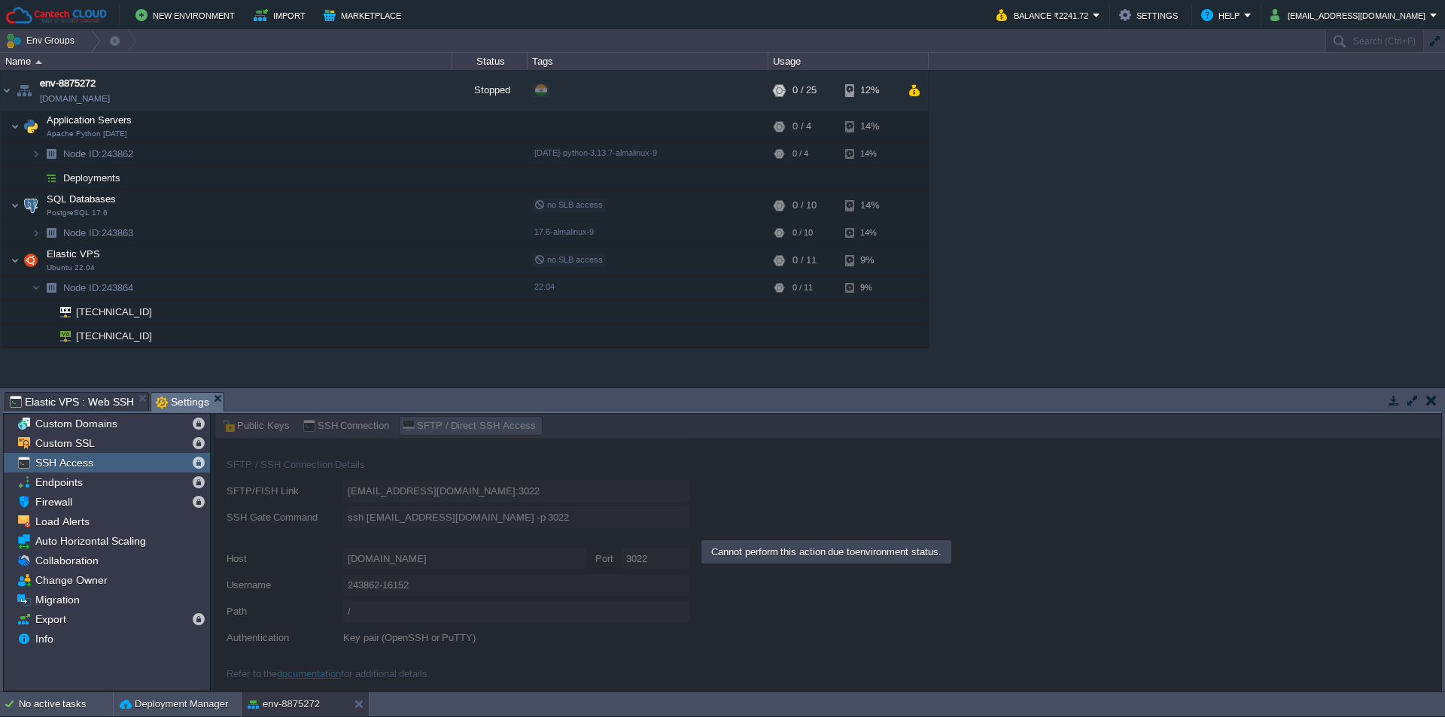
scroll to position [80, 0]
click at [1351, 17] on button "[EMAIL_ADDRESS][DOMAIN_NAME]" at bounding box center [1350, 15] width 160 height 18
click at [1343, 82] on link "Sign out" at bounding box center [1384, 79] width 115 height 17
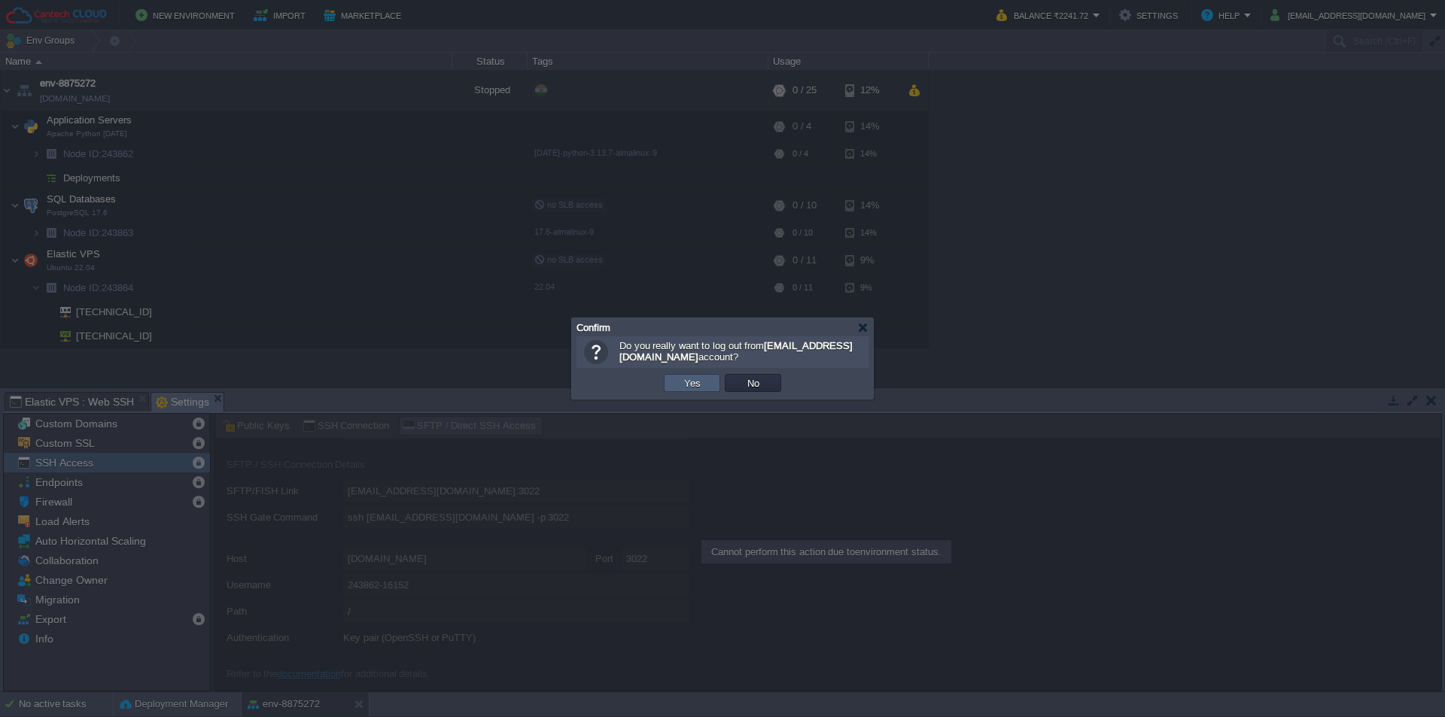
click at [674, 385] on td "Yes" at bounding box center [692, 383] width 56 height 18
